Goal: Navigation & Orientation: Find specific page/section

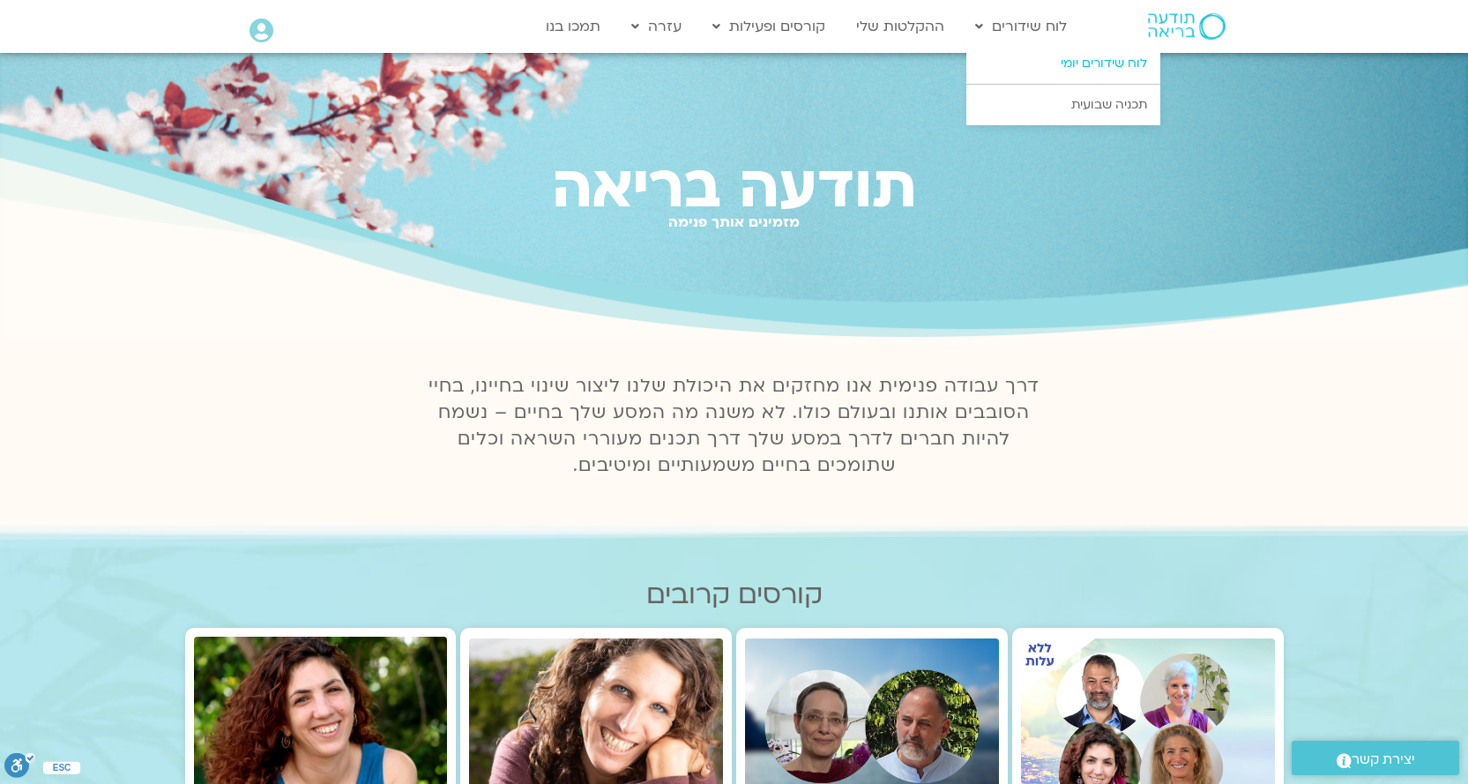
click at [1082, 62] on link "לוח שידורים יומי" at bounding box center [1064, 63] width 194 height 41
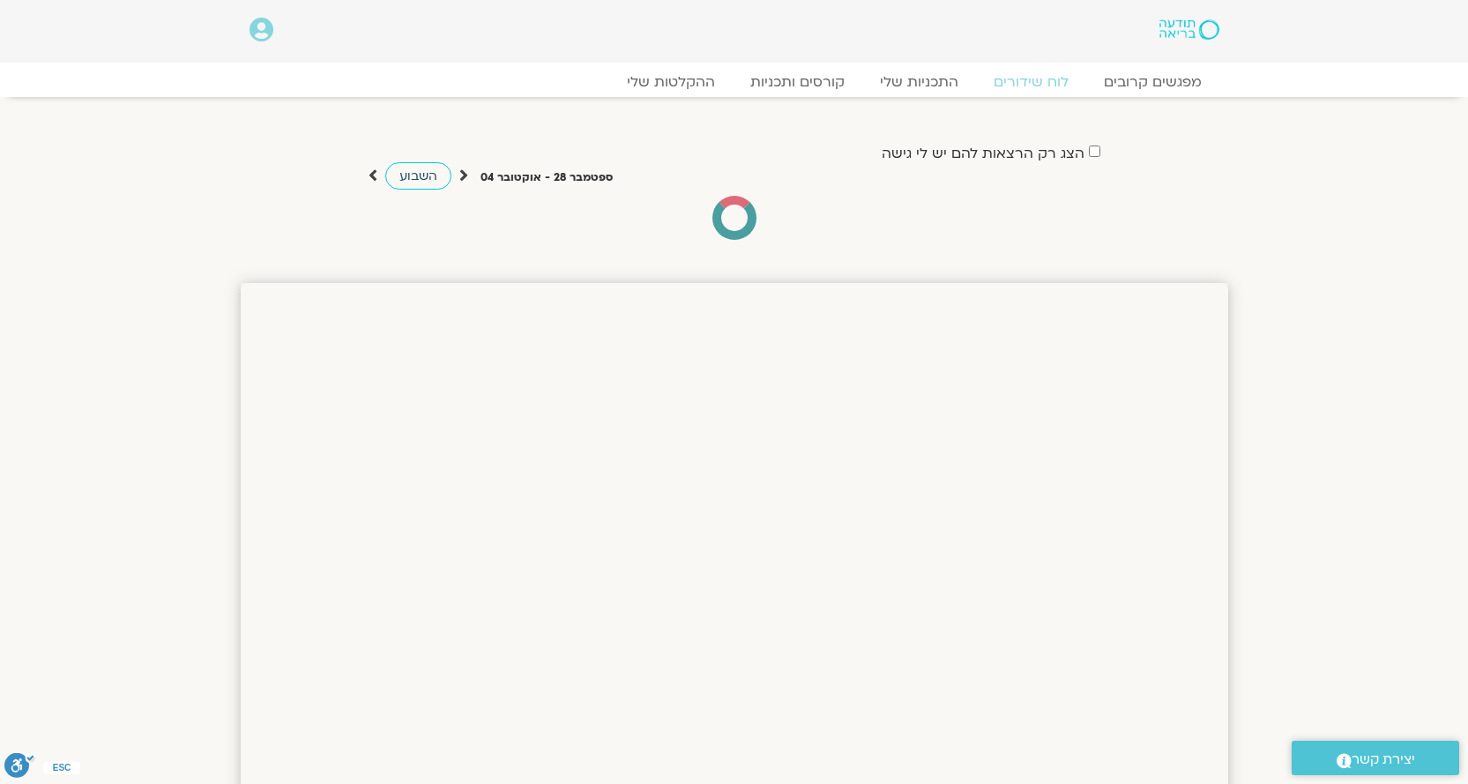
click at [422, 176] on span "השבוע" at bounding box center [418, 176] width 38 height 17
